Goal: Check status: Check status

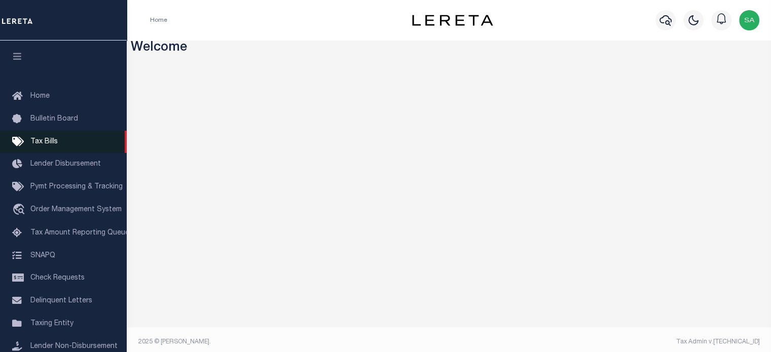
click at [45, 145] on span "Tax Bills" at bounding box center [43, 141] width 27 height 7
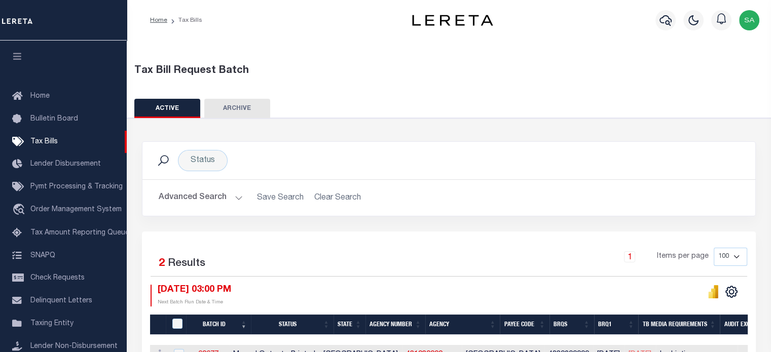
click at [223, 202] on button "Advanced Search" at bounding box center [201, 198] width 84 height 20
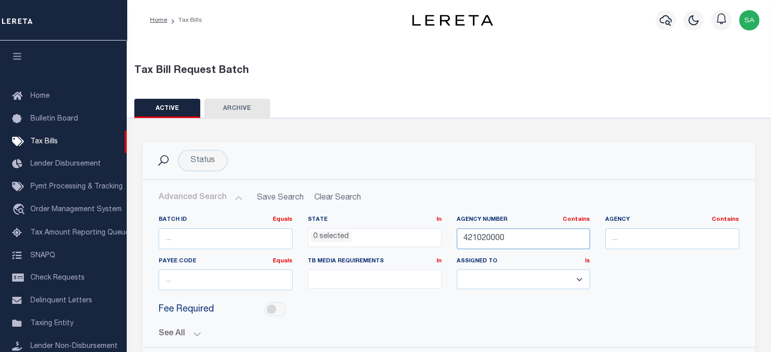
drag, startPoint x: 527, startPoint y: 237, endPoint x: 425, endPoint y: 247, distance: 102.4
click at [425, 247] on div "Batch ID Equals Equals Is Not Equal To Is Greater Than Is Less Than State In In…" at bounding box center [448, 257] width 595 height 83
paste input "5029"
type input "450290000"
click at [485, 152] on div "Status Search" at bounding box center [449, 160] width 597 height 21
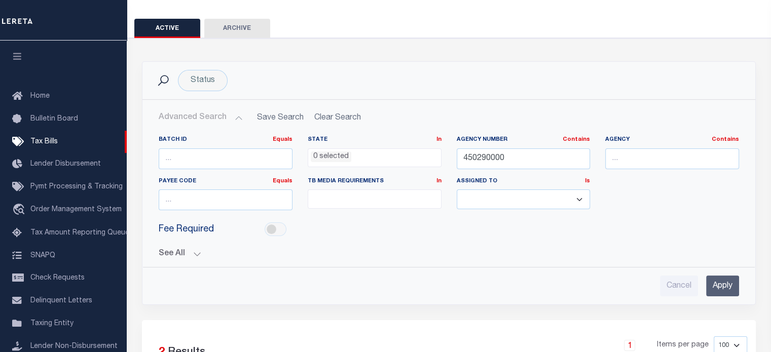
scroll to position [83, 0]
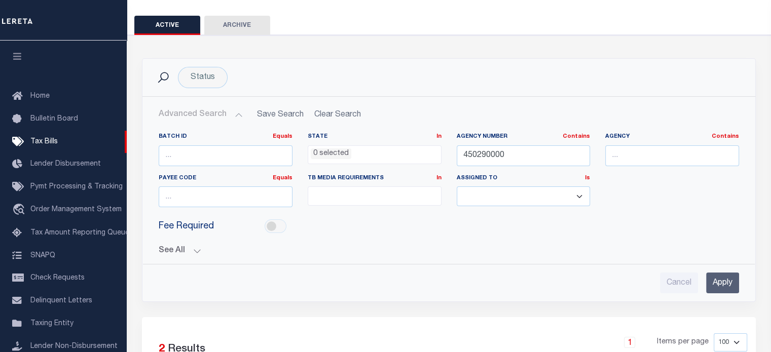
click at [727, 279] on input "Apply" at bounding box center [722, 283] width 33 height 21
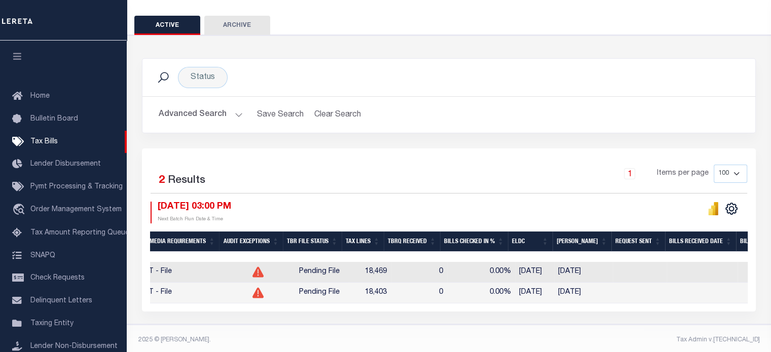
scroll to position [0, 0]
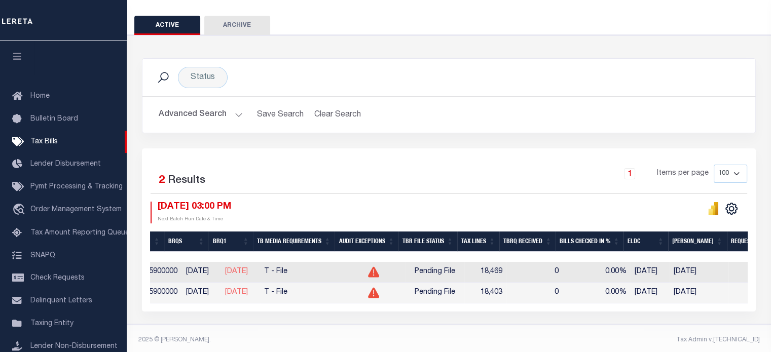
drag, startPoint x: 493, startPoint y: 311, endPoint x: 334, endPoint y: 323, distance: 158.6
click at [334, 323] on div "Status Search Advanced Search Save Search Clear Search Equals" at bounding box center [449, 180] width 654 height 290
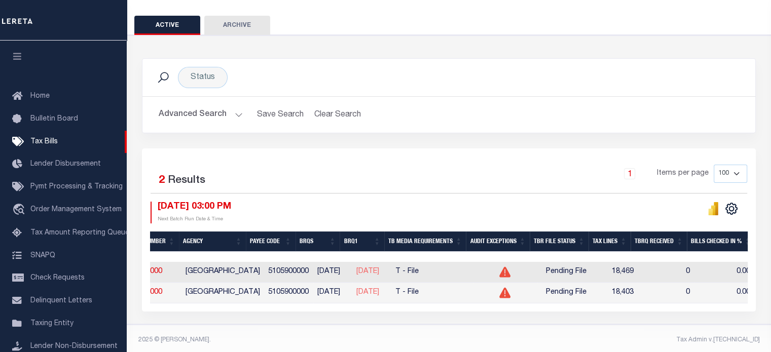
click at [510, 271] on icon at bounding box center [504, 272] width 11 height 11
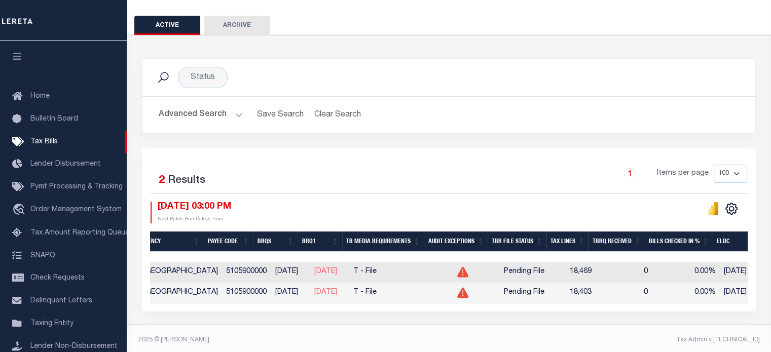
scroll to position [0, 409]
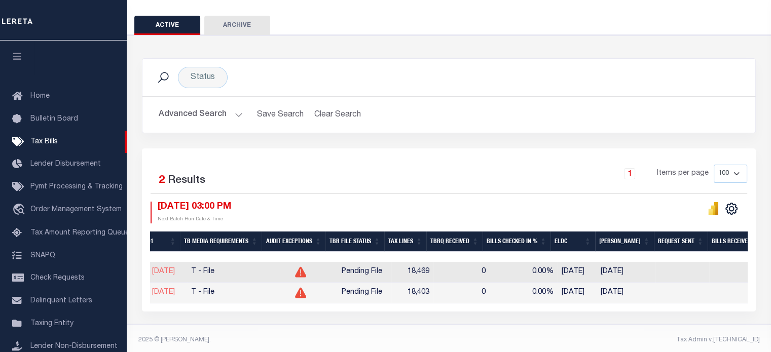
click at [224, 115] on button "Advanced Search" at bounding box center [201, 115] width 84 height 20
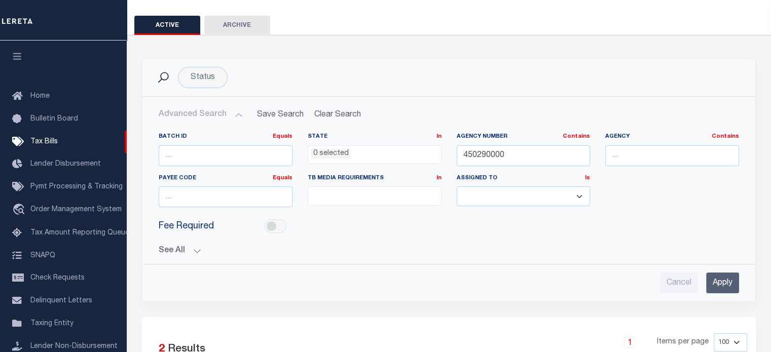
click at [224, 115] on button "Advanced Search" at bounding box center [201, 115] width 84 height 20
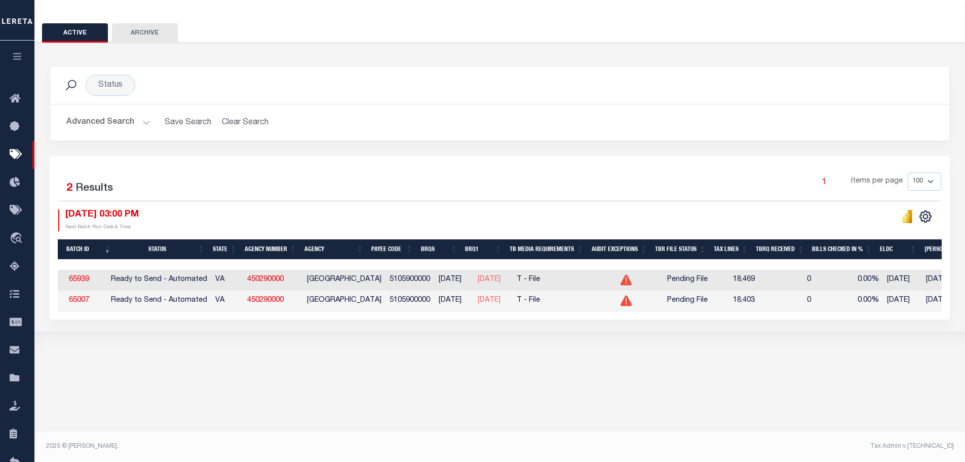
scroll to position [0, 9]
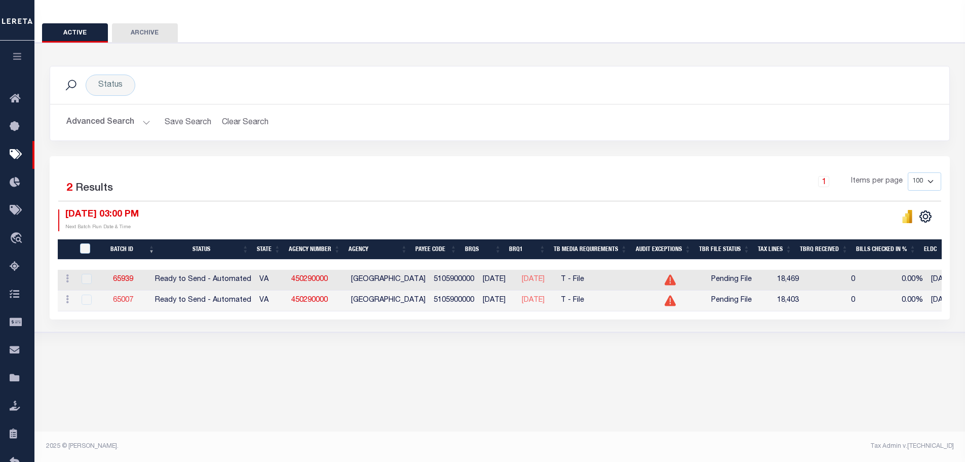
click at [133, 302] on link "65007" at bounding box center [123, 299] width 20 height 7
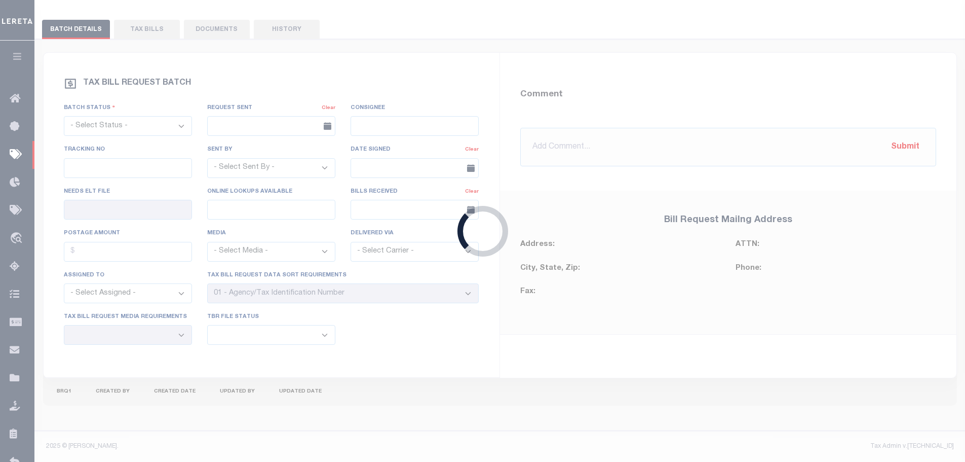
select select "RTA"
type input "Yes"
type input "No"
select select "28"
select select "22"
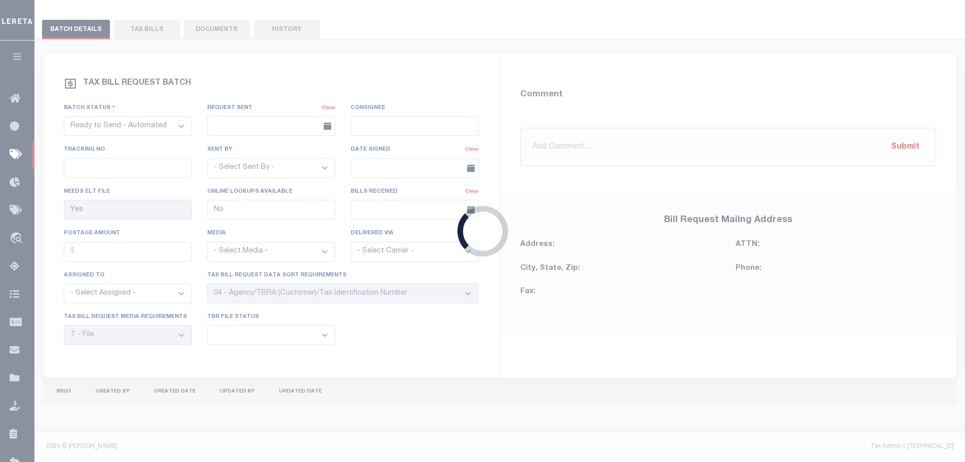
select select "1"
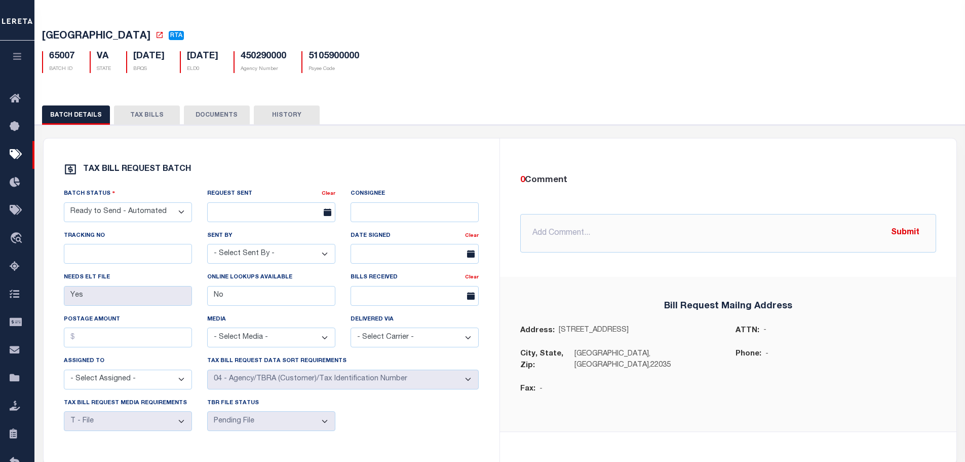
scroll to position [51, 0]
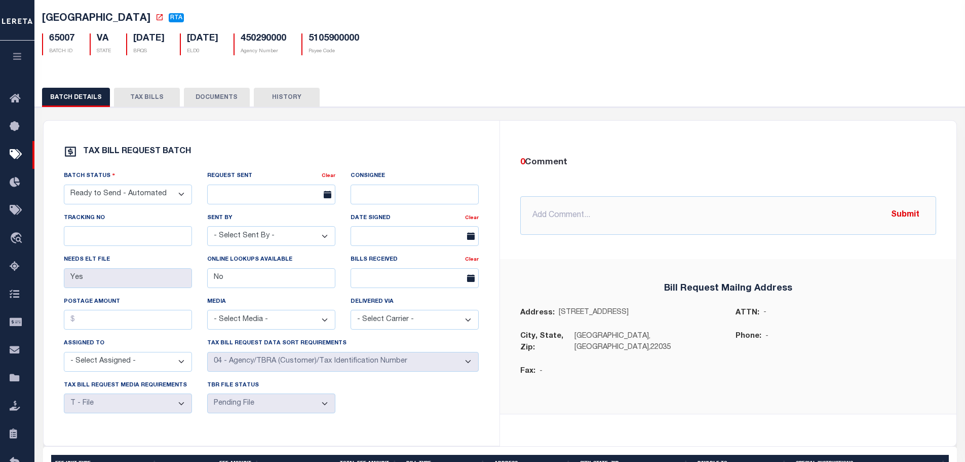
click at [181, 200] on select "- Select Status - Ready to Send - Manual Bill Request Sent Bills Received Manua…" at bounding box center [128, 194] width 128 height 20
click at [499, 85] on div "BATCH DETAILS TAX BILLS DOCUMENTS HISTORY" at bounding box center [500, 323] width 941 height 495
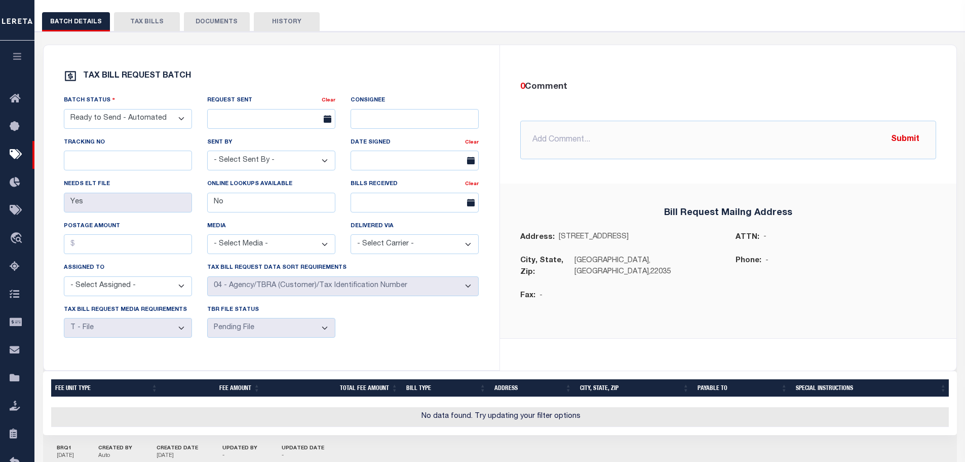
scroll to position [0, 0]
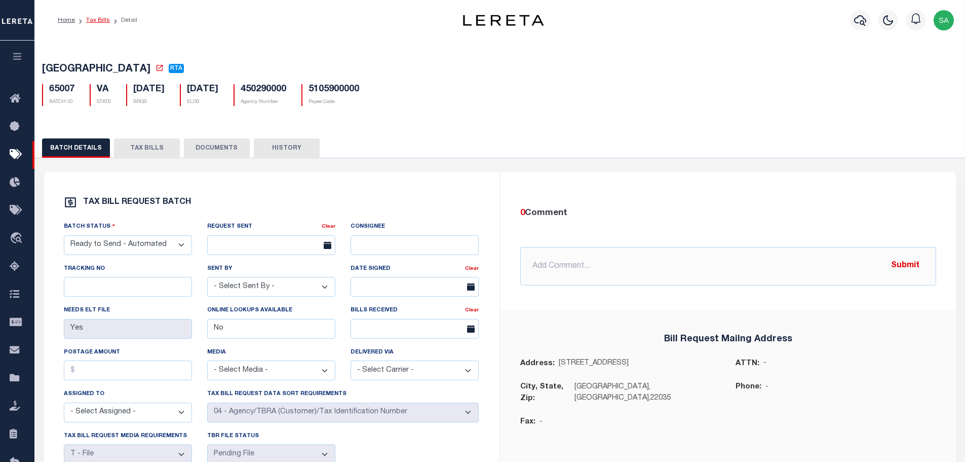
click at [89, 20] on link "Tax Bills" at bounding box center [98, 20] width 24 height 6
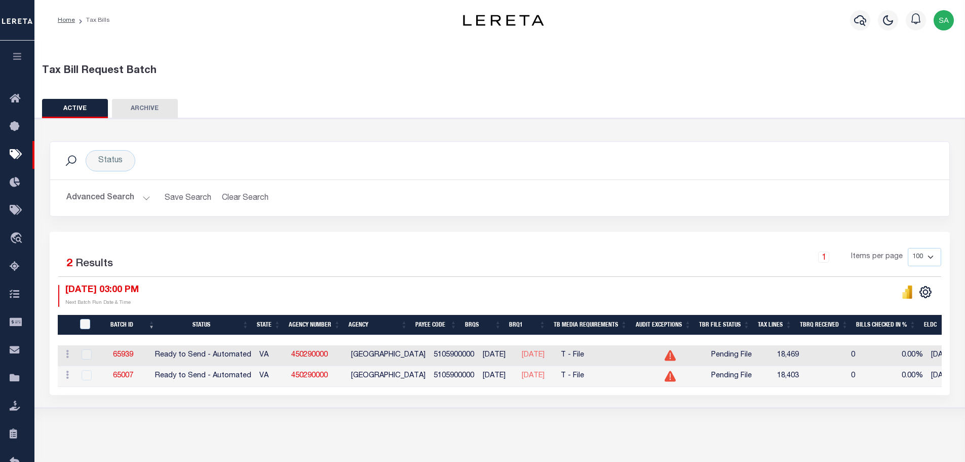
click at [569, 274] on div "1 Items per page 100 200 500 1000" at bounding box center [612, 261] width 659 height 26
drag, startPoint x: 787, startPoint y: 357, endPoint x: 808, endPoint y: 355, distance: 21.4
click at [770, 352] on td "18,469" at bounding box center [782, 355] width 42 height 21
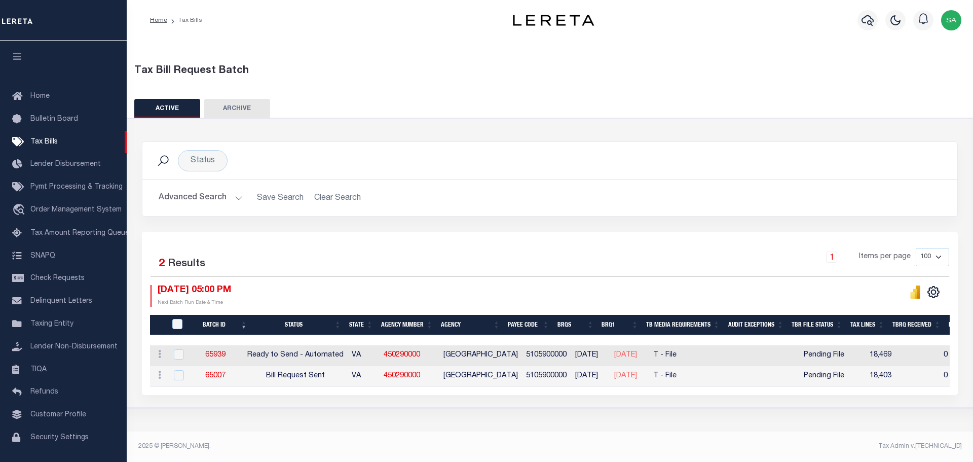
click at [449, 22] on div "Home Tax Bills" at bounding box center [313, 20] width 343 height 21
